Goal: Download file/media

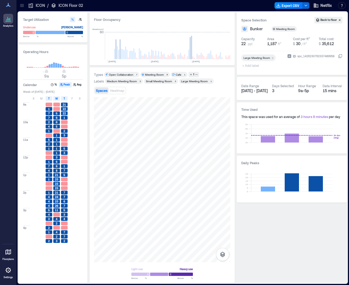
scroll to position [0, 156]
click at [30, 7] on icon at bounding box center [30, 5] width 5 height 5
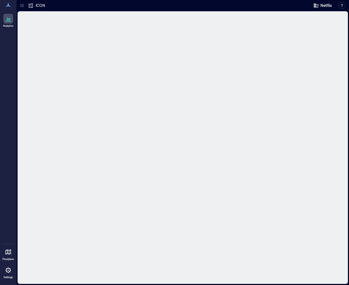
click at [44, 8] on p "ICON" at bounding box center [40, 5] width 9 height 5
click at [21, 3] on icon at bounding box center [21, 5] width 5 height 5
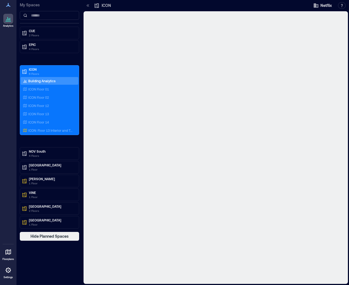
click at [38, 82] on p "Building Analytics" at bounding box center [41, 81] width 27 height 4
click at [62, 80] on div "Building Analytics" at bounding box center [50, 81] width 58 height 8
click at [36, 74] on p "6 Floors" at bounding box center [52, 73] width 46 height 4
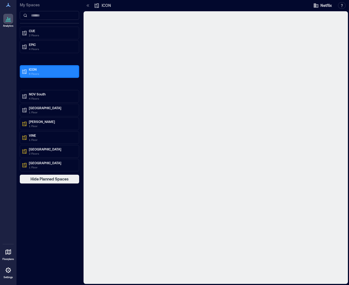
click at [42, 71] on p "6 Floors" at bounding box center [52, 73] width 46 height 4
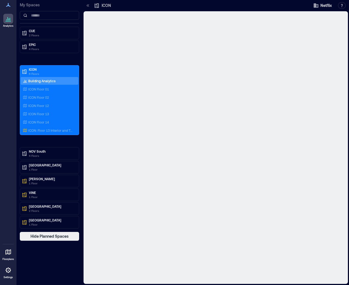
click at [43, 80] on p "Building Analytics" at bounding box center [41, 81] width 27 height 4
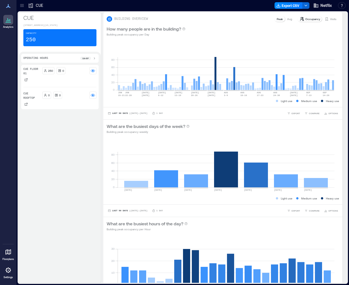
click at [23, 7] on icon at bounding box center [21, 5] width 5 height 5
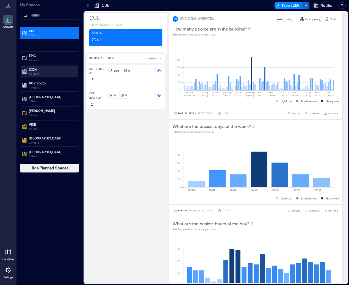
click at [31, 69] on p "ICON" at bounding box center [52, 69] width 46 height 4
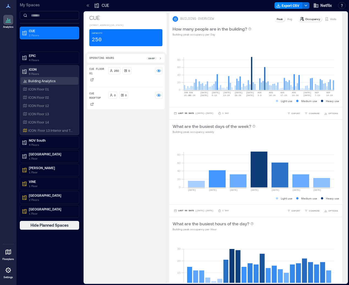
click at [40, 83] on div "Building Analytics" at bounding box center [50, 81] width 58 height 8
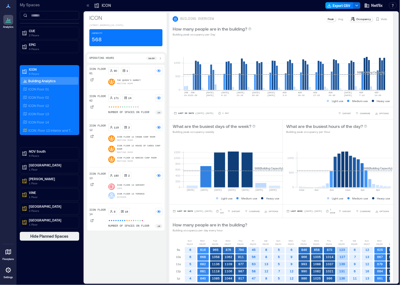
click at [344, 8] on button "Export CSV" at bounding box center [339, 5] width 28 height 7
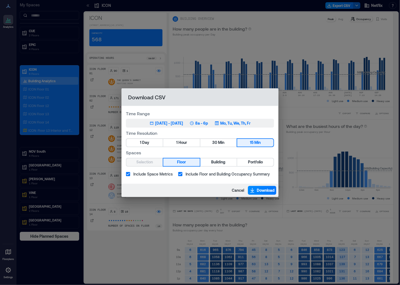
click at [208, 123] on p "8a - 6p" at bounding box center [201, 122] width 13 height 5
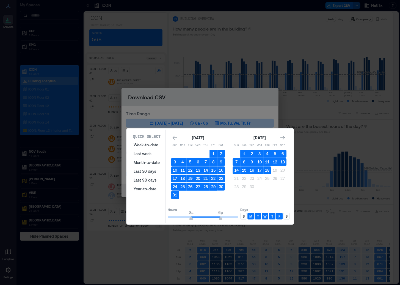
click at [241, 169] on button "15" at bounding box center [244, 170] width 8 height 8
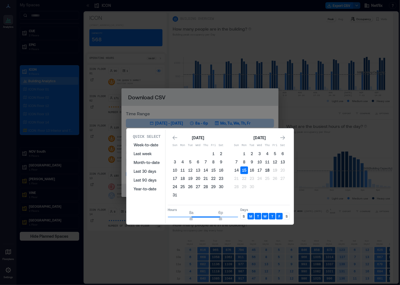
click at [266, 170] on button "18" at bounding box center [267, 170] width 8 height 8
click at [249, 171] on button "16" at bounding box center [252, 170] width 8 height 8
click at [267, 169] on button "18" at bounding box center [267, 170] width 8 height 8
type input "**"
drag, startPoint x: 219, startPoint y: 217, endPoint x: 209, endPoint y: 217, distance: 10.4
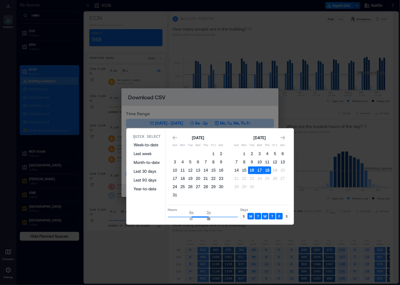
click at [209, 218] on span "2p" at bounding box center [208, 219] width 3 height 2
type input "**"
drag, startPoint x: 190, startPoint y: 218, endPoint x: 199, endPoint y: 219, distance: 8.5
click at [199, 219] on span "11a" at bounding box center [199, 219] width 3 height 2
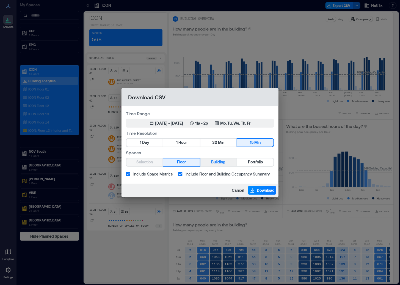
click at [219, 163] on span "Building" at bounding box center [218, 161] width 14 height 7
click at [223, 177] on label "Include Floor and Building Occupancy Summary" at bounding box center [222, 174] width 94 height 10
click at [268, 189] on span "Download" at bounding box center [265, 189] width 18 height 5
